Goal: Task Accomplishment & Management: Manage account settings

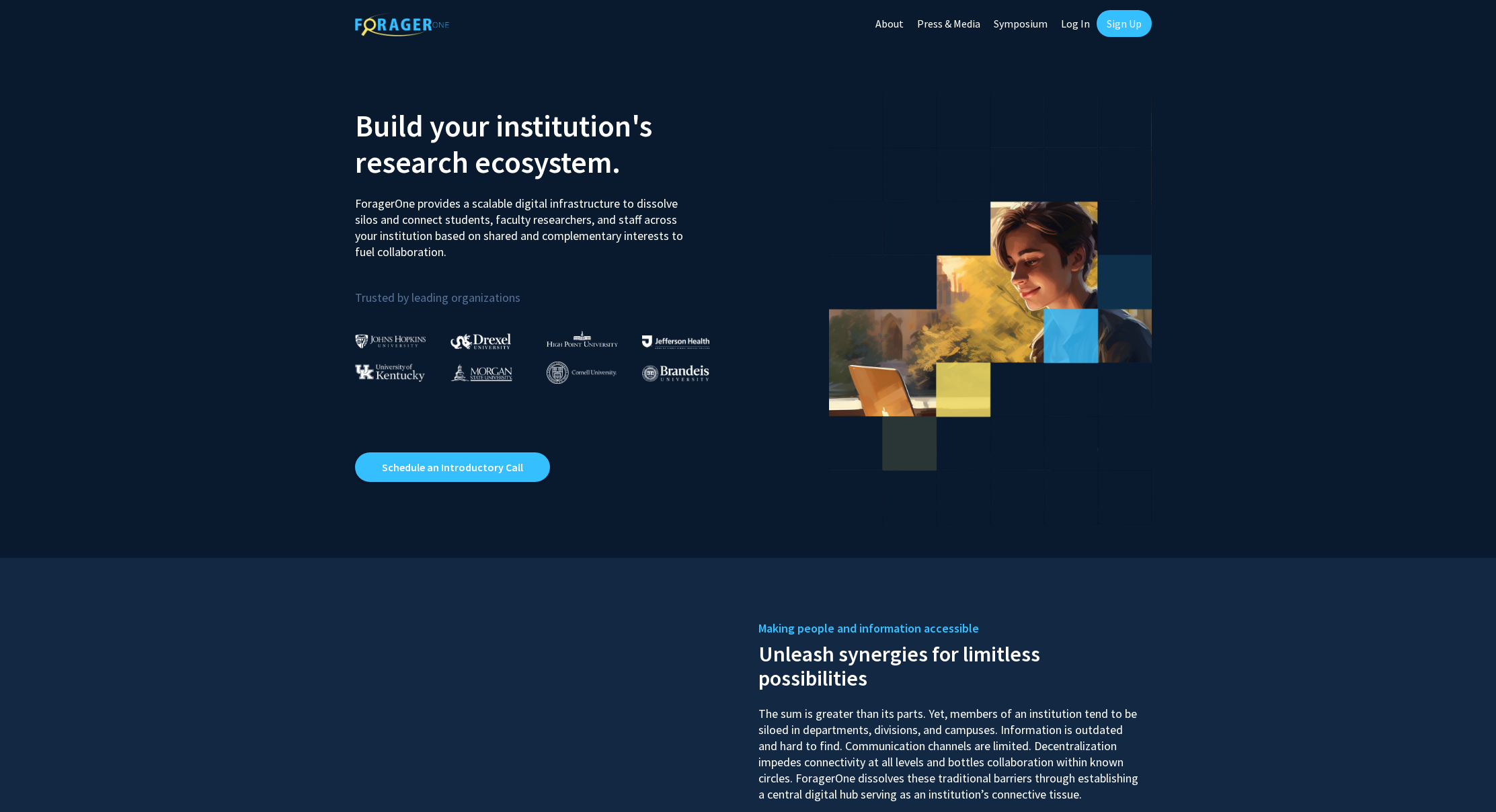
click at [1074, 21] on link "Log In" at bounding box center [1076, 23] width 42 height 47
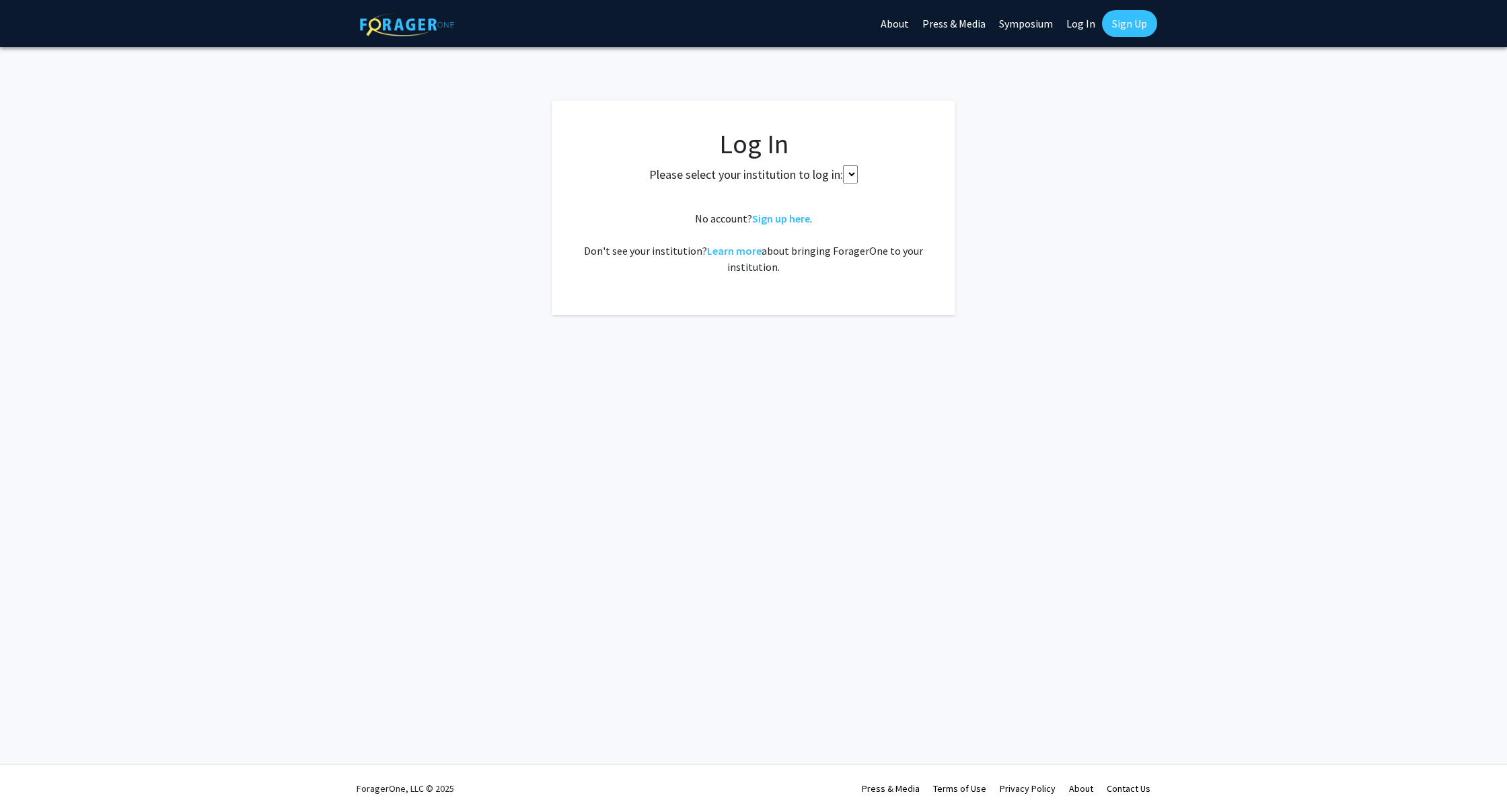
select select
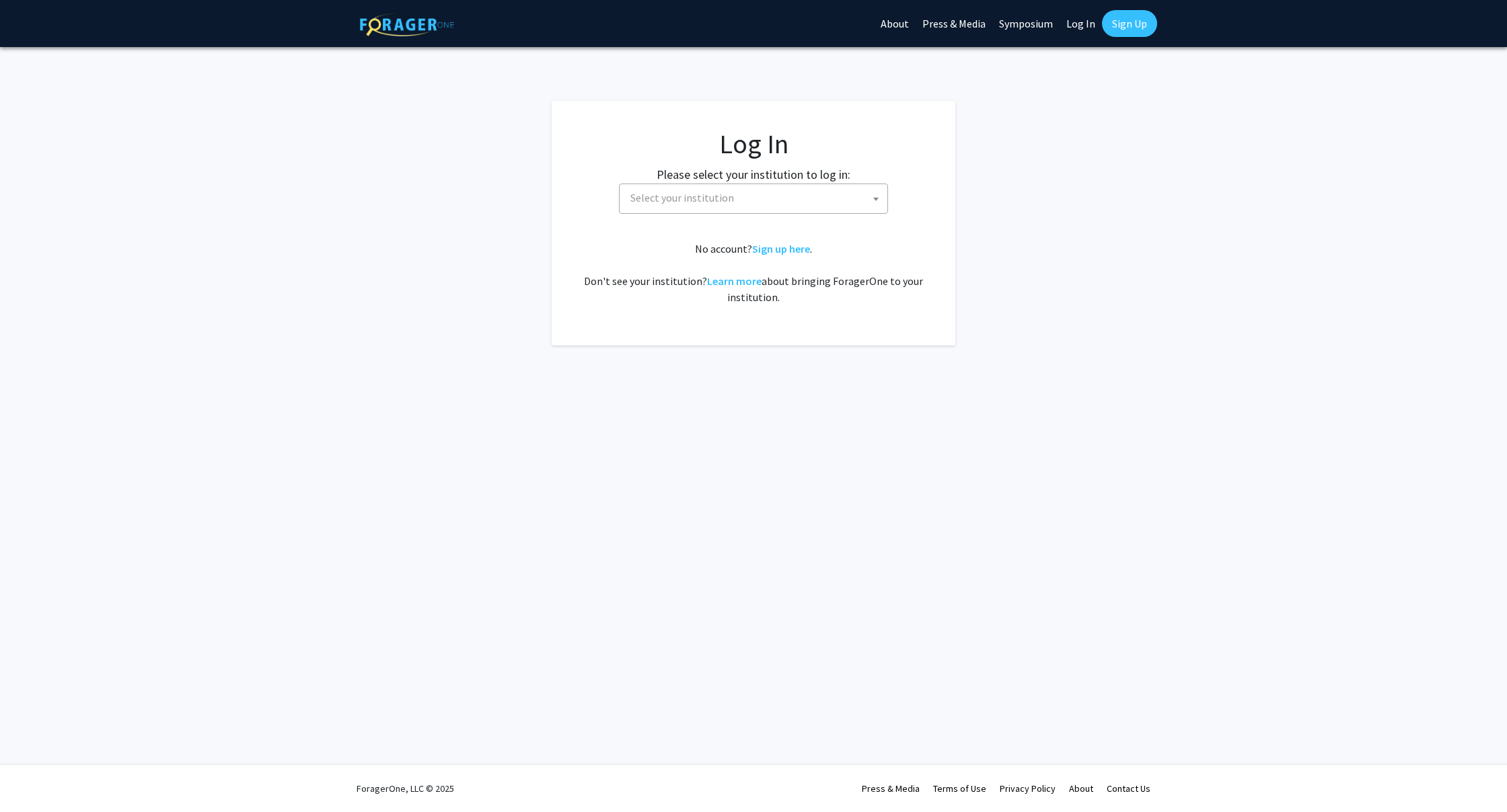
click at [767, 207] on span "Select your institution" at bounding box center [755, 198] width 263 height 28
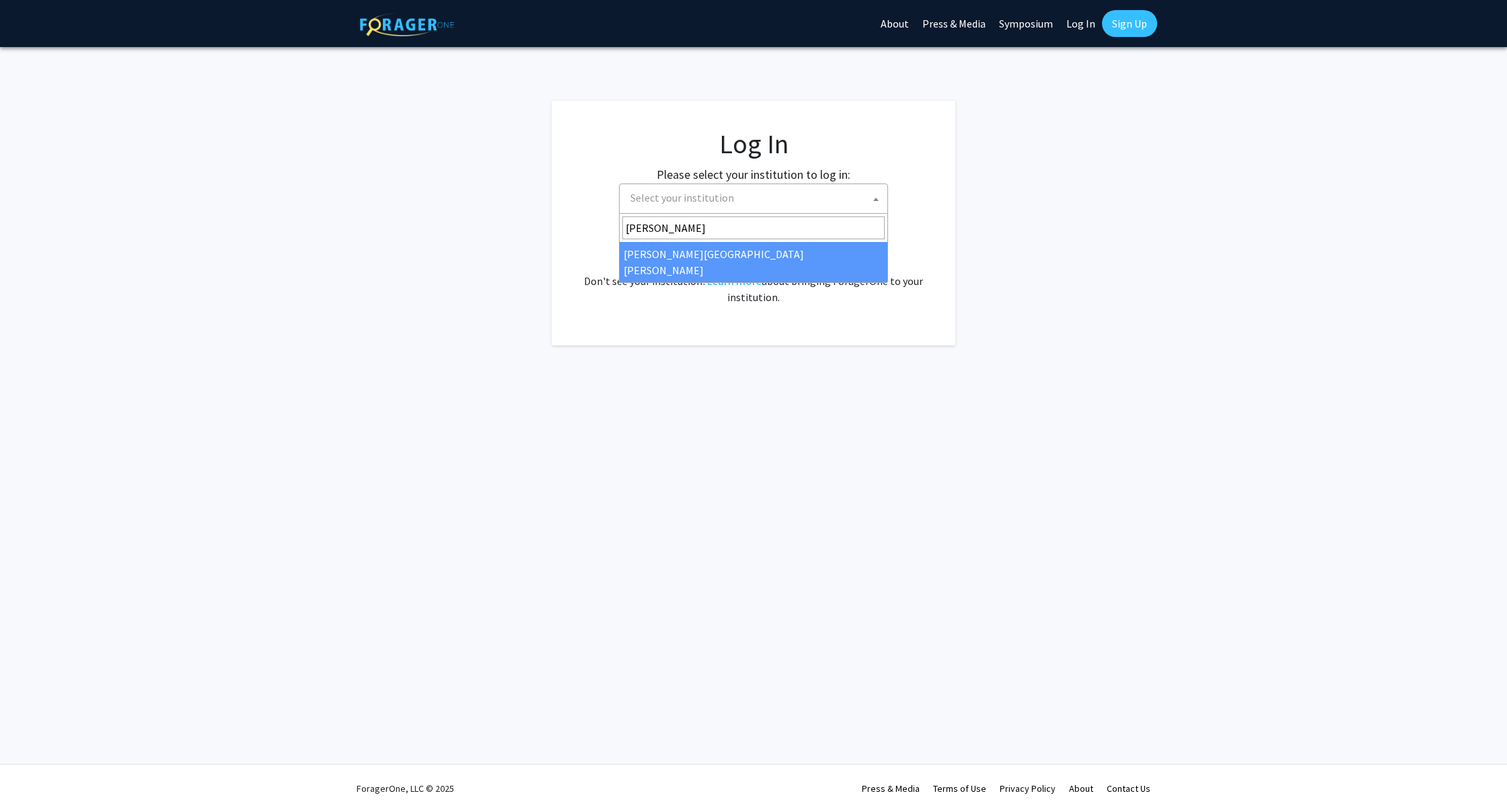
type input "[PERSON_NAME]"
select select "1"
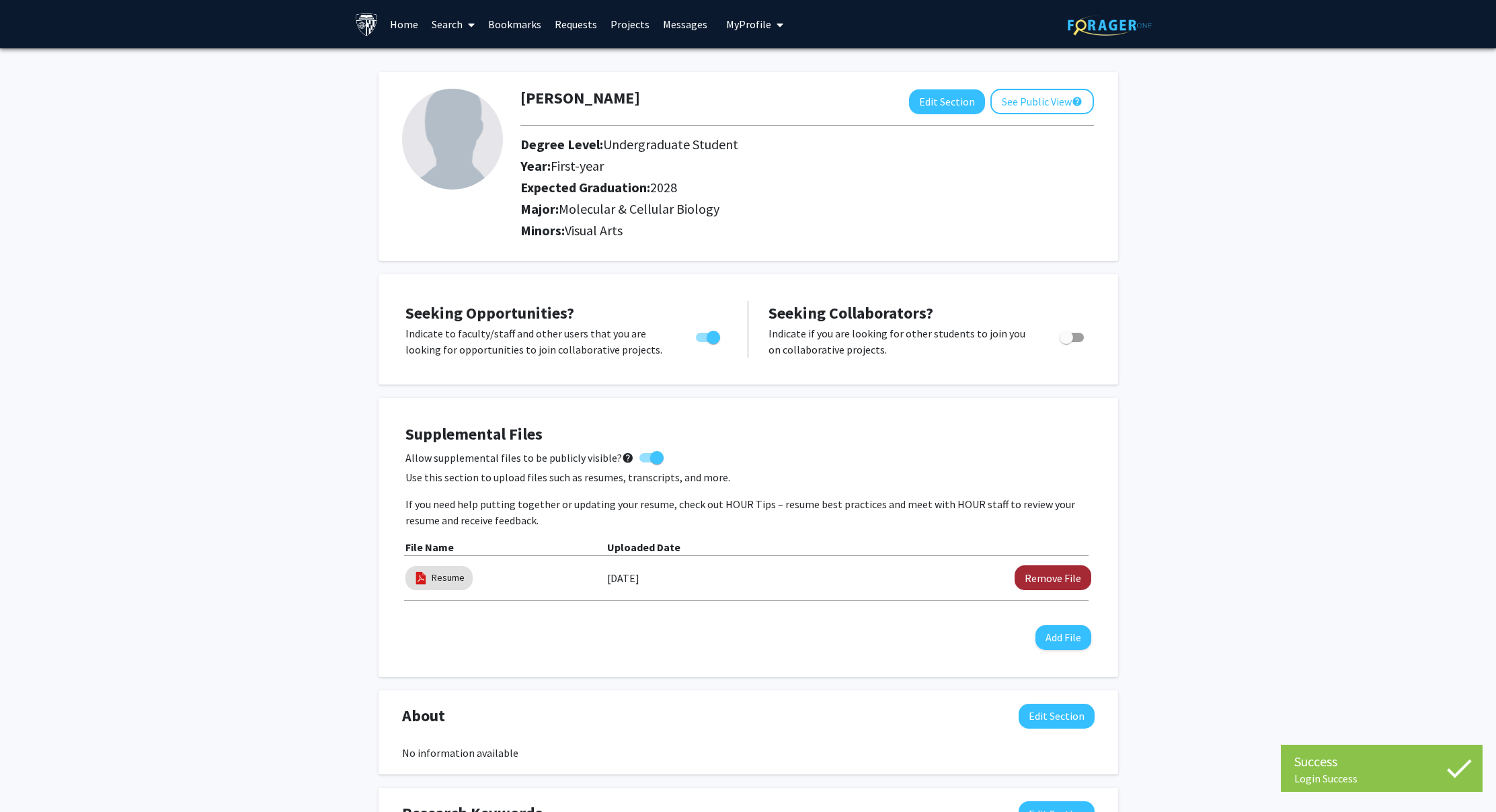
click at [1053, 583] on button "Remove File" at bounding box center [1053, 578] width 77 height 25
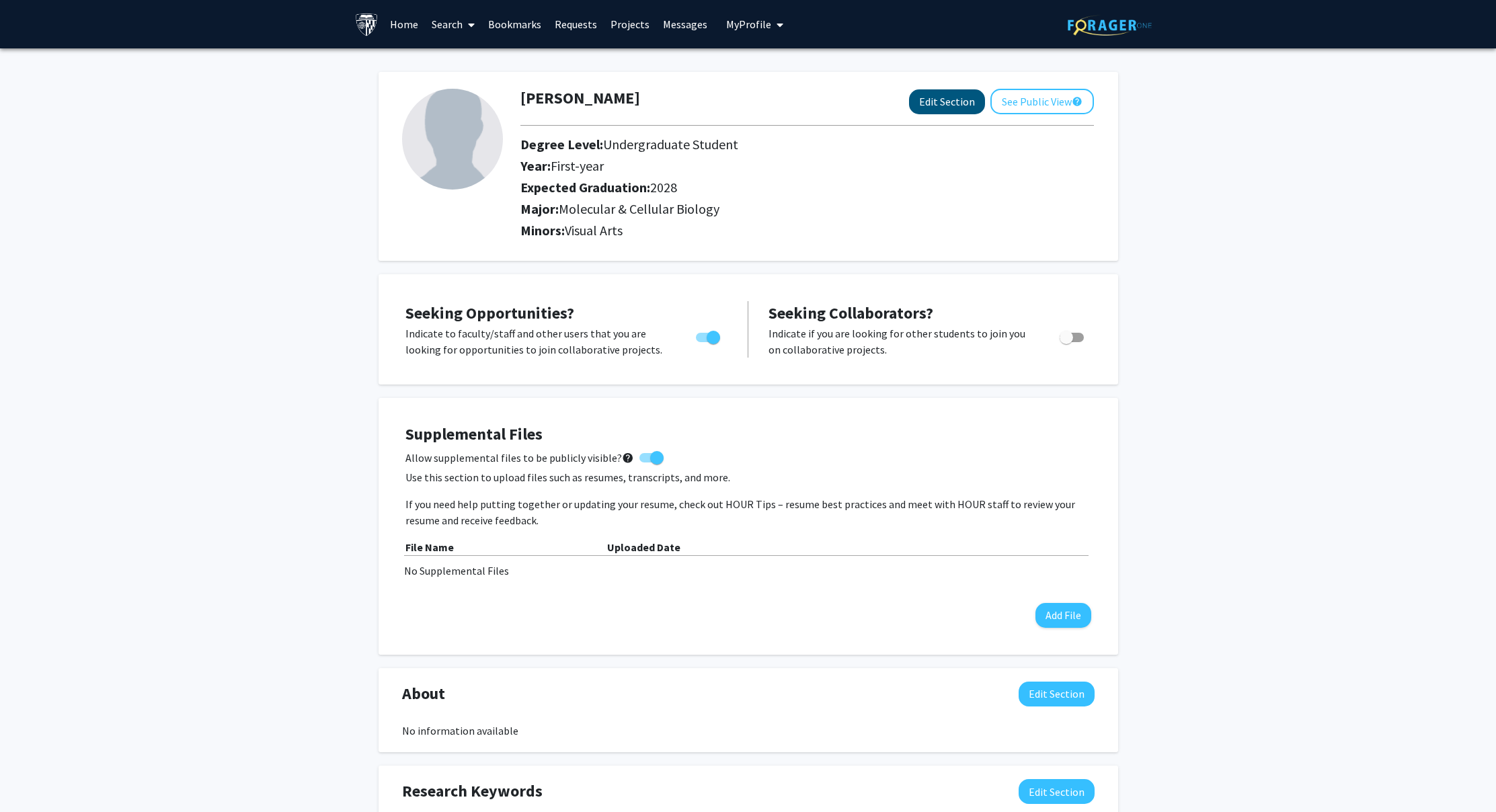
click at [960, 94] on button "Edit Section" at bounding box center [947, 102] width 76 height 25
select select "first-year"
select select "2028"
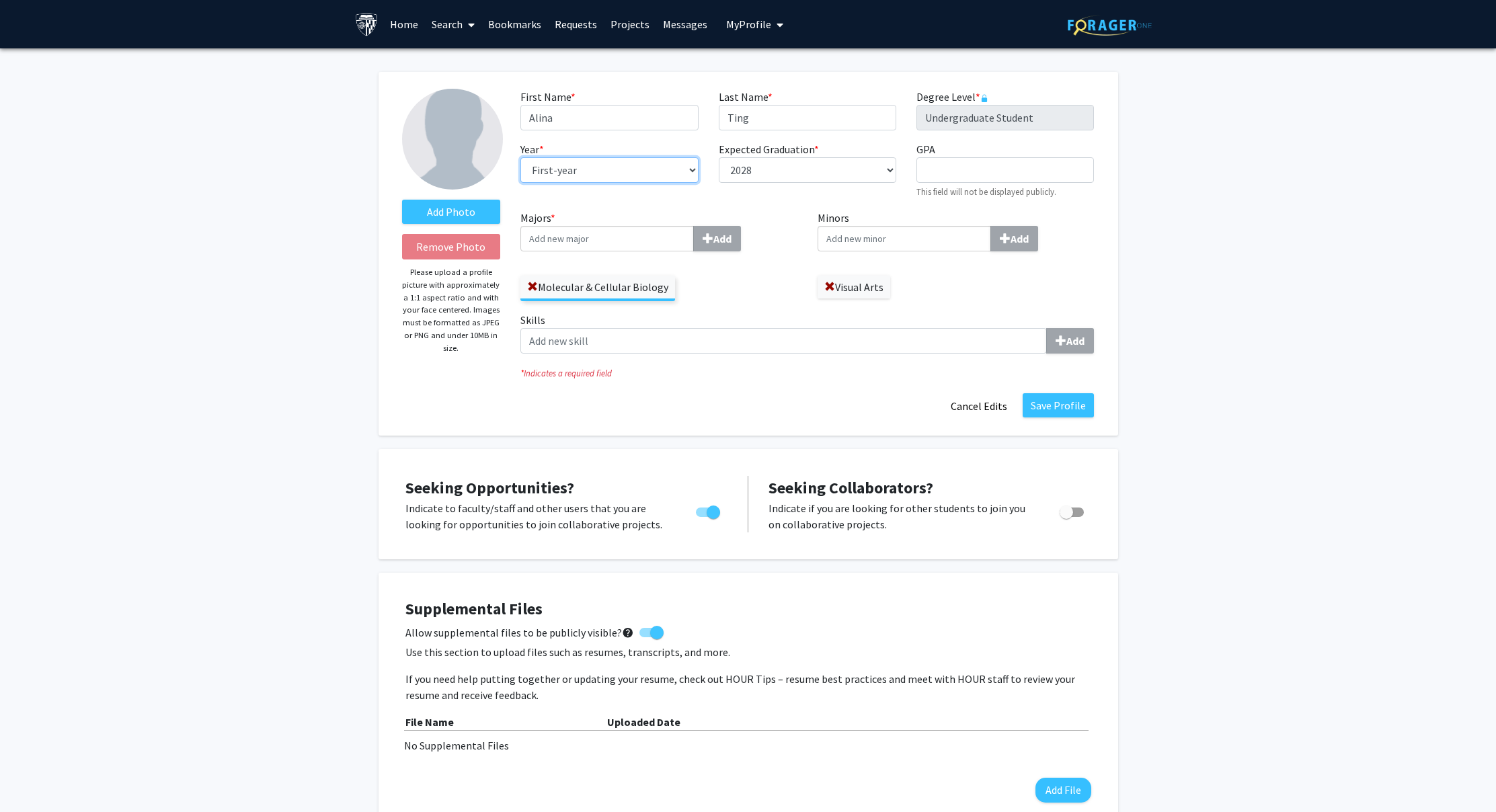
select select "sophomore"
click at [1068, 413] on button "Save Profile" at bounding box center [1058, 405] width 71 height 24
